Goal: Task Accomplishment & Management: Manage account settings

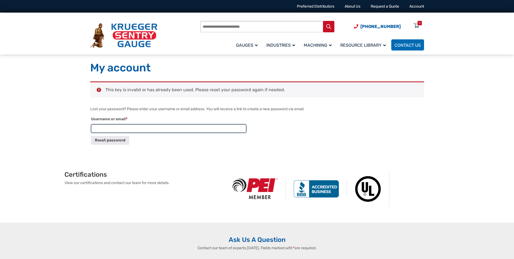
click at [189, 127] on input "Username or email * Required" at bounding box center [168, 128] width 155 height 8
type input "**********"
click at [101, 139] on button "Reset password" at bounding box center [110, 140] width 38 height 8
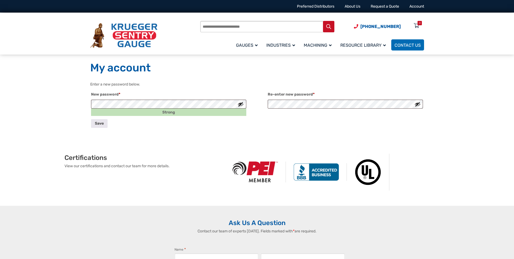
click at [241, 104] on button "Show password" at bounding box center [241, 104] width 6 height 6
click at [241, 104] on button "Hide password" at bounding box center [241, 104] width 6 height 6
click at [241, 104] on button "Show password" at bounding box center [241, 104] width 6 height 6
click at [241, 104] on button "Hide password" at bounding box center [241, 104] width 6 height 6
click at [242, 105] on button "Show password" at bounding box center [241, 104] width 6 height 6
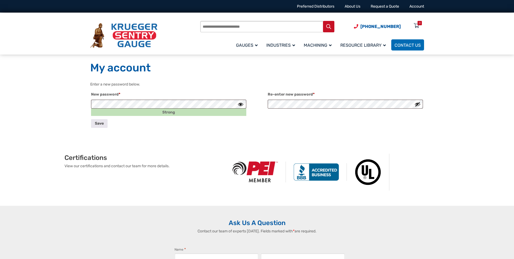
click at [242, 105] on button "Hide password" at bounding box center [241, 104] width 6 height 6
click at [386, 124] on p "Save" at bounding box center [257, 123] width 334 height 10
click at [324, 130] on div "Enter a new password below. New password * Required Strong Re-enter new passwor…" at bounding box center [257, 105] width 334 height 49
click at [255, 142] on div "Certifications View our certifications and contact our team for more details." at bounding box center [257, 171] width 461 height 67
click at [212, 133] on div "Enter a new password below. New password * Required Strong Re-enter new passwor…" at bounding box center [257, 109] width 347 height 57
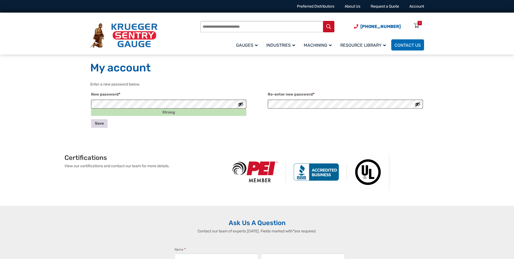
click at [97, 124] on button "Save" at bounding box center [99, 123] width 17 height 8
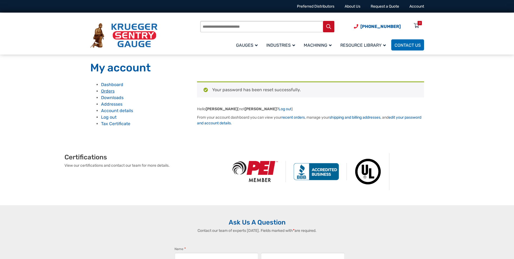
click at [110, 92] on link "Orders" at bounding box center [108, 90] width 14 height 5
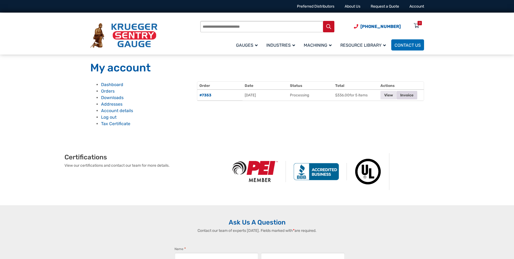
click at [408, 95] on link "Invoice" at bounding box center [407, 95] width 21 height 8
click at [111, 117] on link "Log out" at bounding box center [108, 116] width 15 height 5
